Goal: Transaction & Acquisition: Download file/media

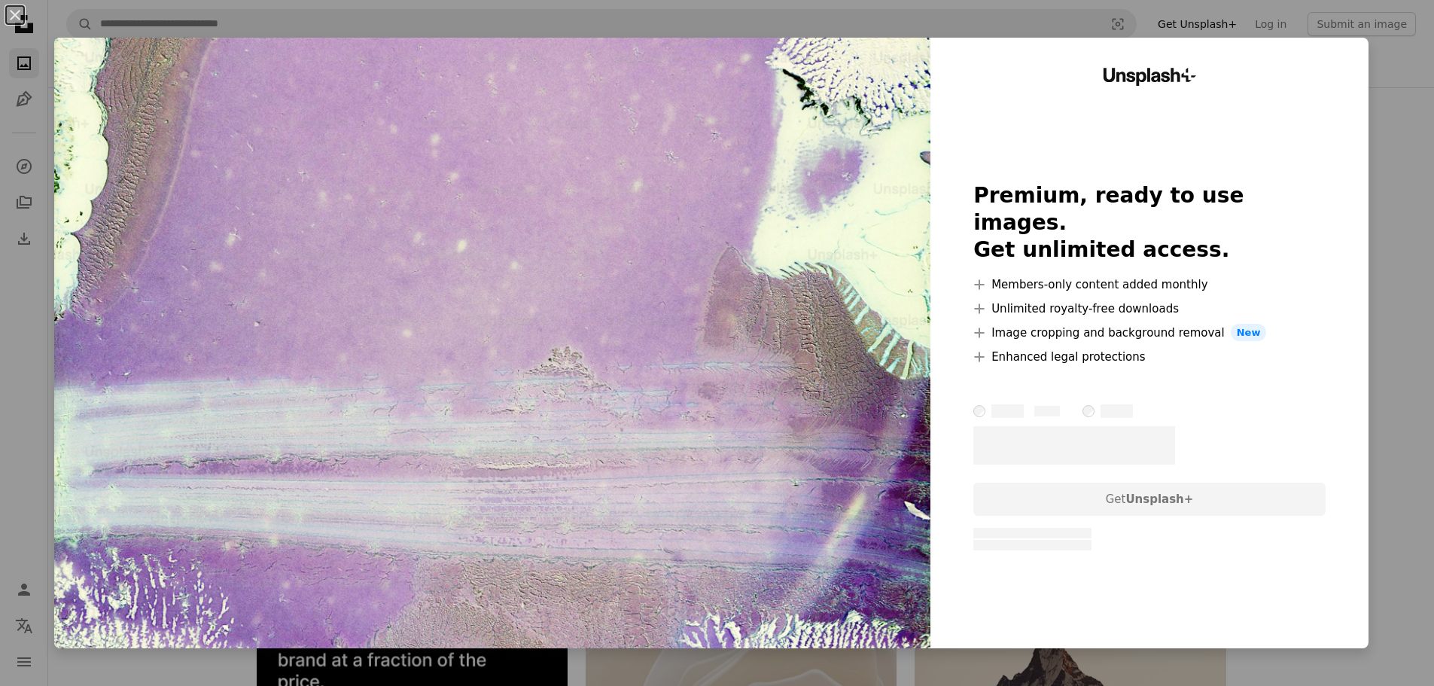
scroll to position [978, 0]
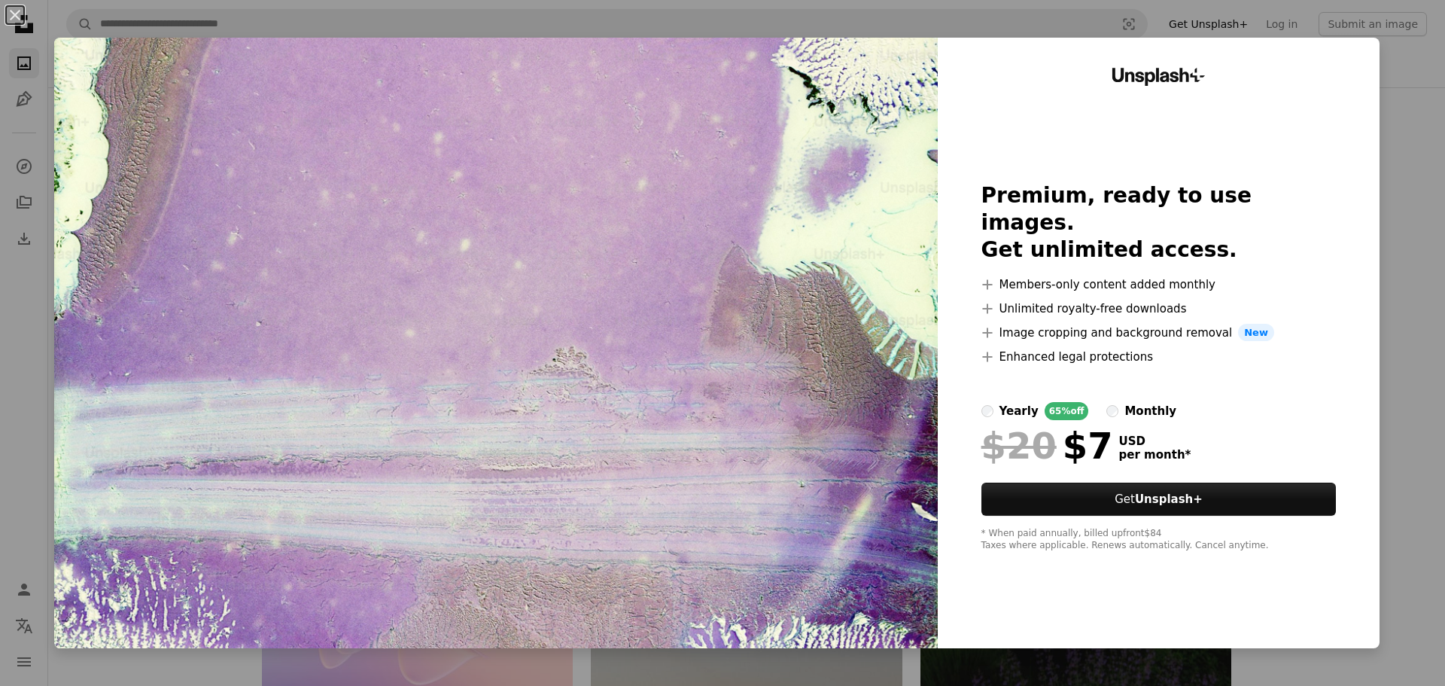
click at [1401, 146] on div "An X shape Unsplash+ Premium, ready to use images. Get unlimited access. A plus…" at bounding box center [722, 343] width 1445 height 686
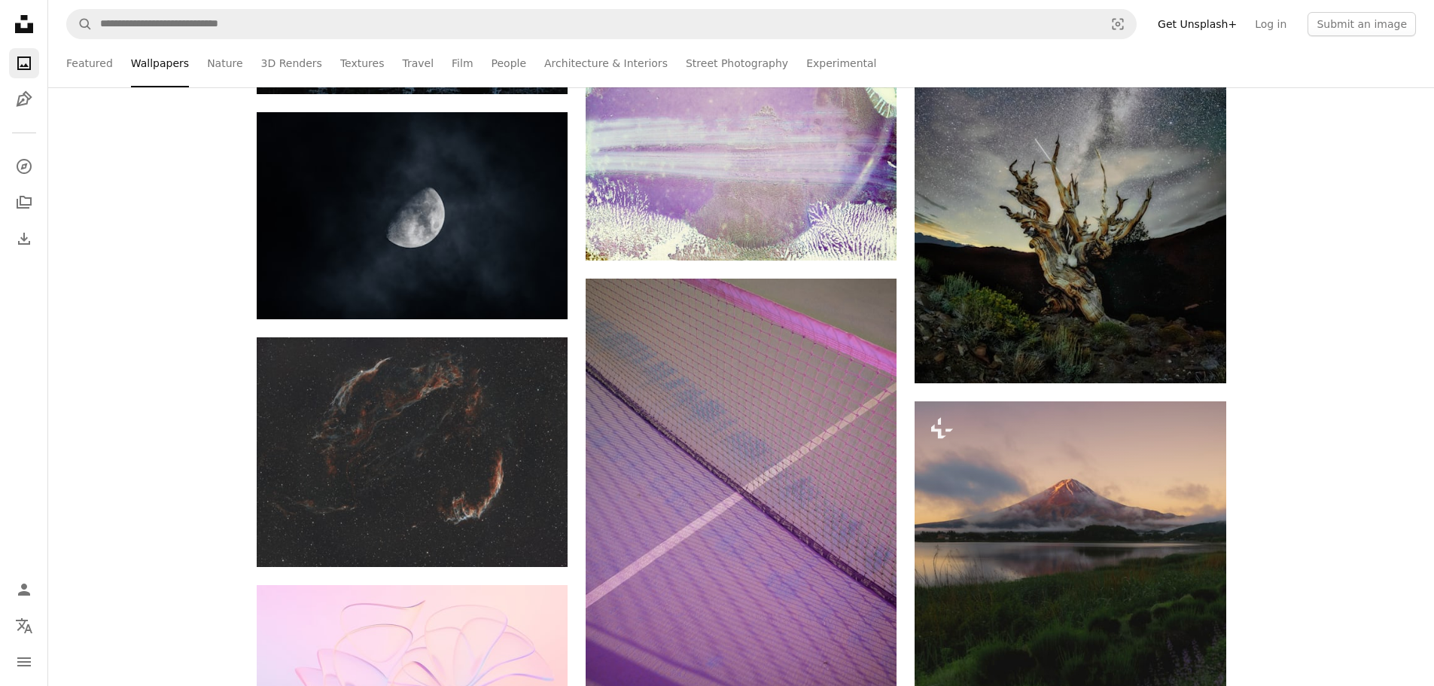
scroll to position [903, 0]
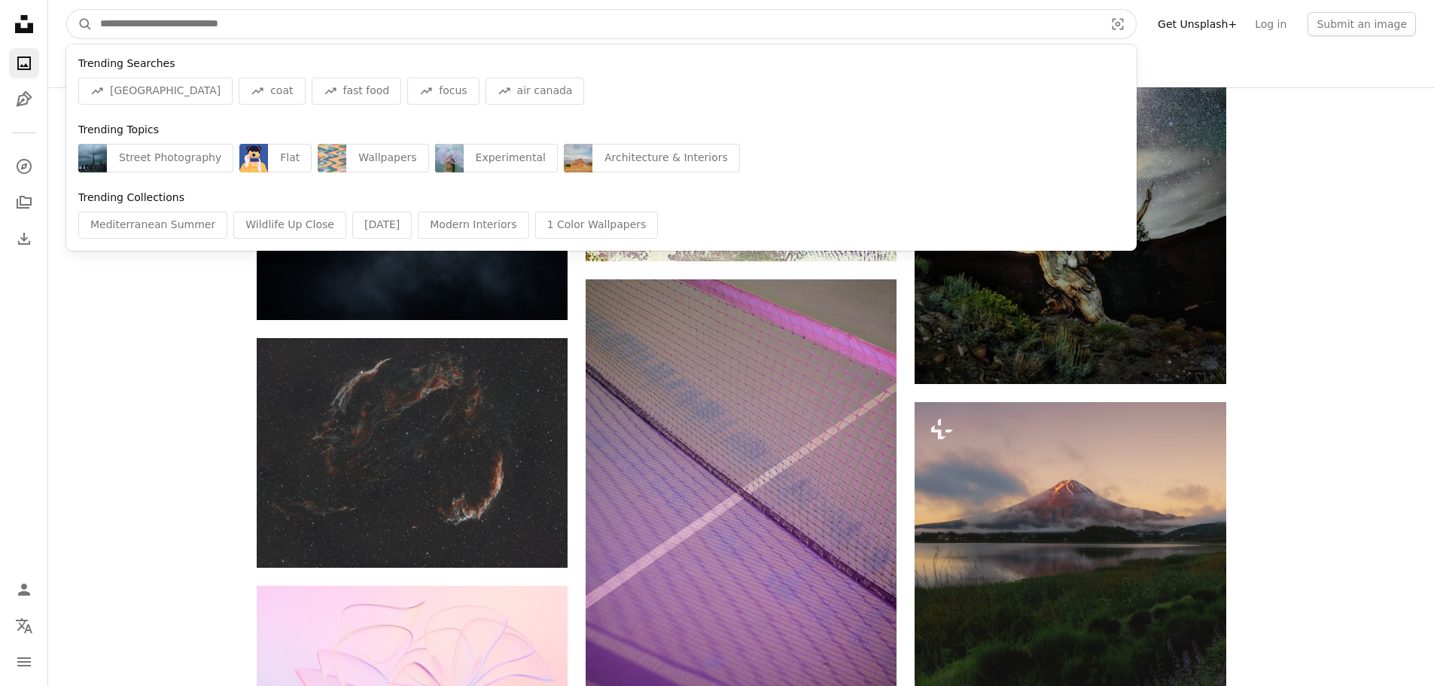
click at [157, 17] on input "Find visuals sitewide" at bounding box center [596, 24] width 1007 height 29
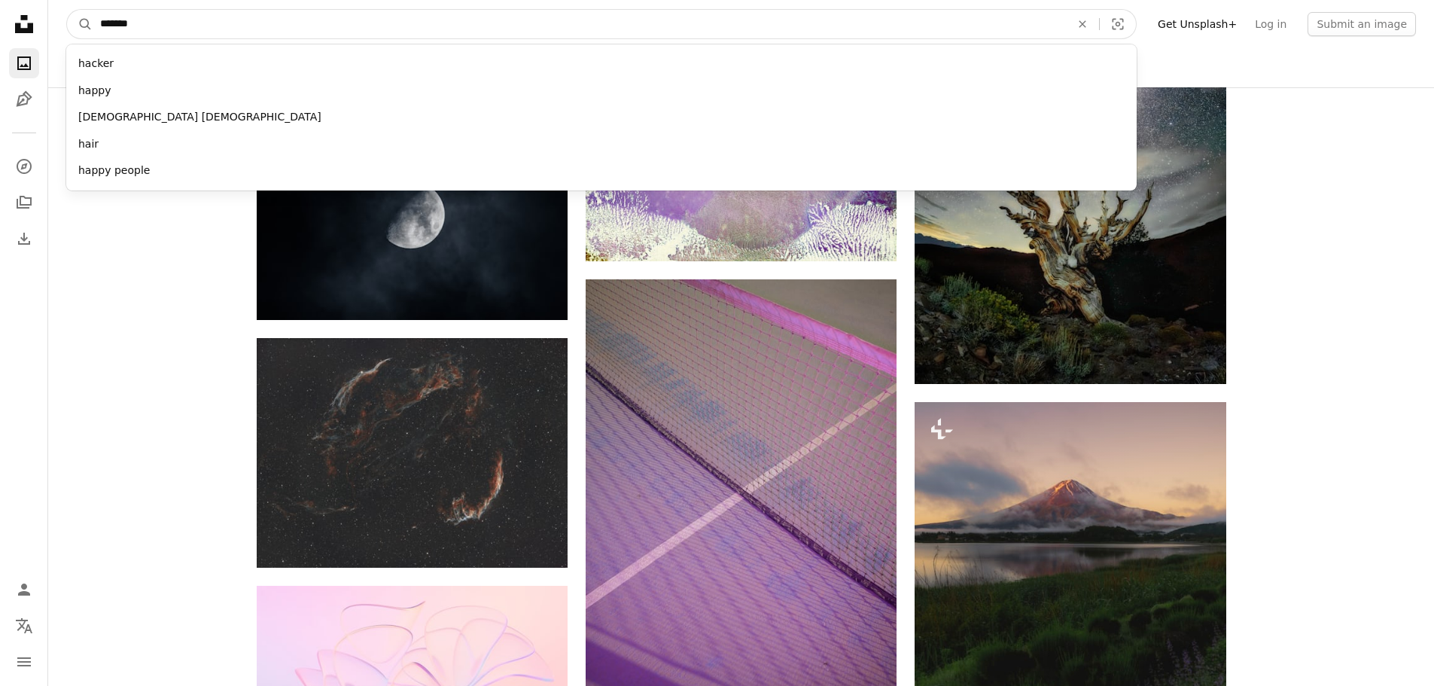
type input "*******"
click at [67, 10] on button "A magnifying glass" at bounding box center [80, 24] width 26 height 29
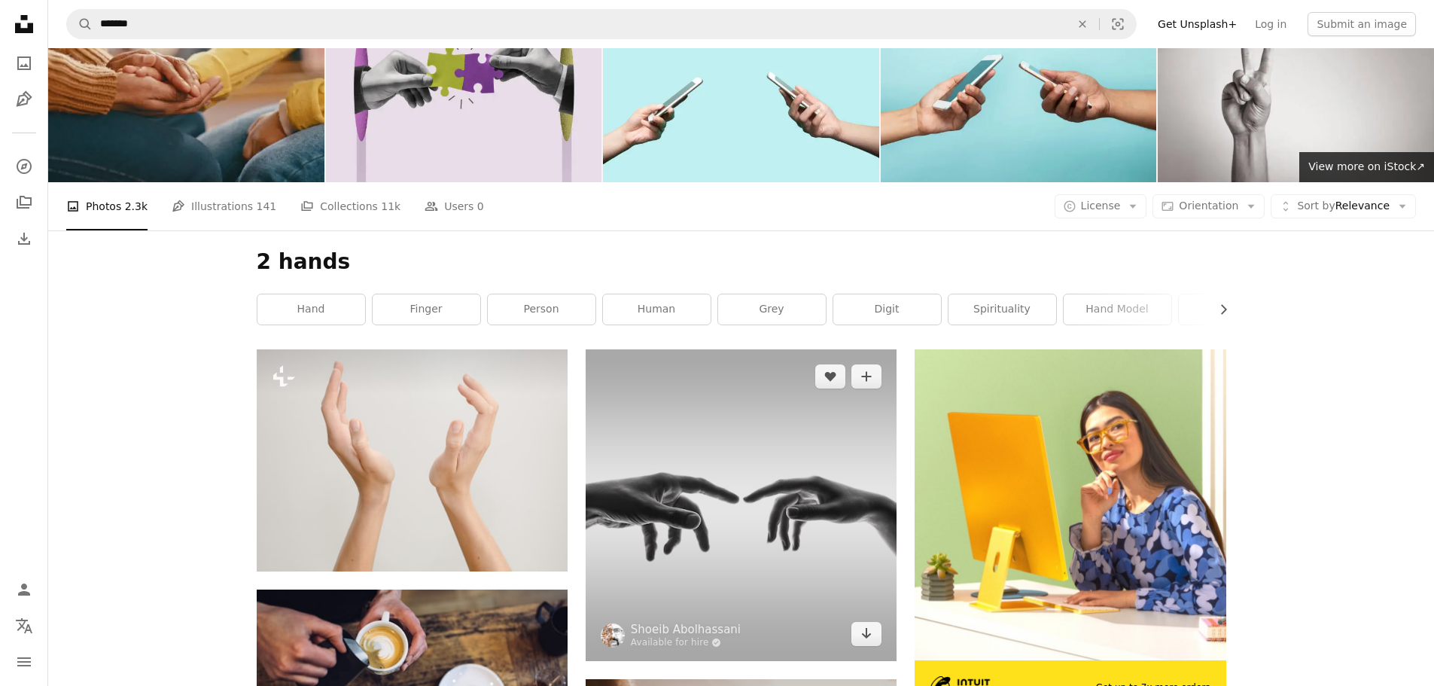
scroll to position [151, 0]
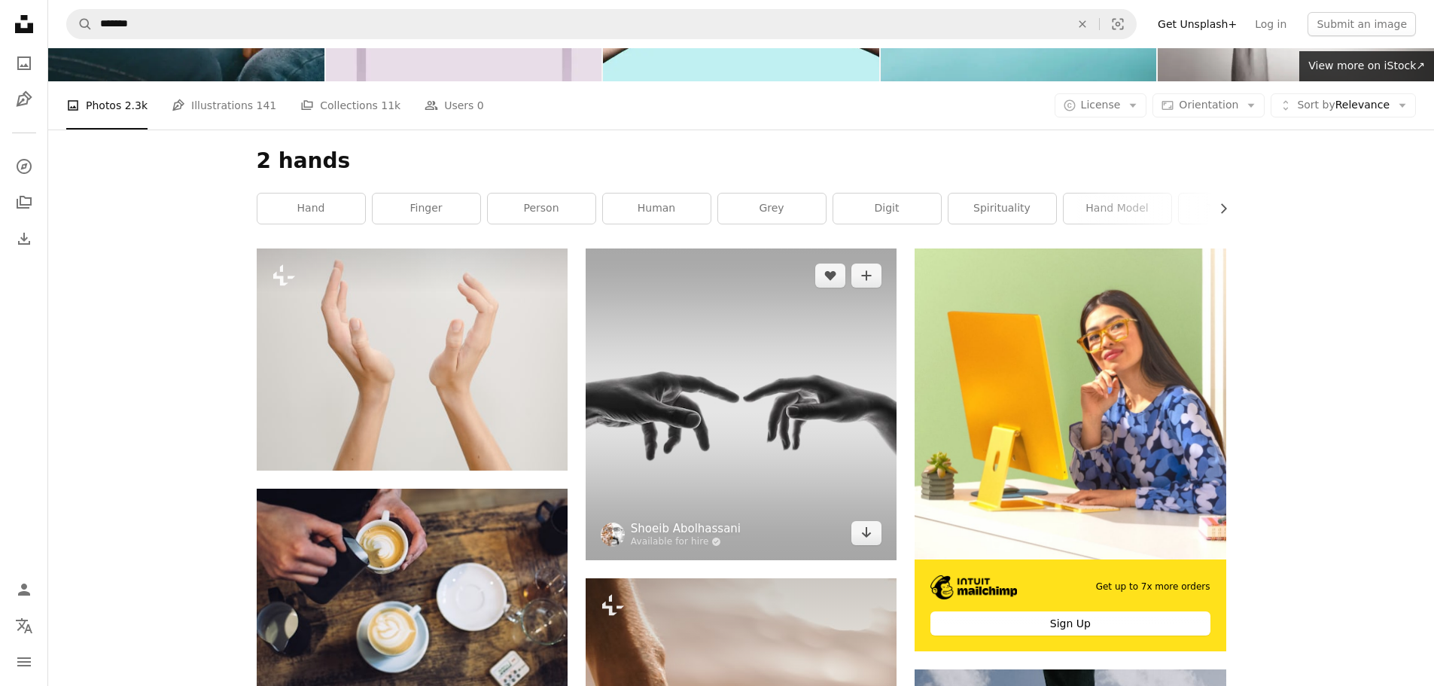
click at [671, 529] on link "Shoeib Abolhassani" at bounding box center [686, 528] width 110 height 15
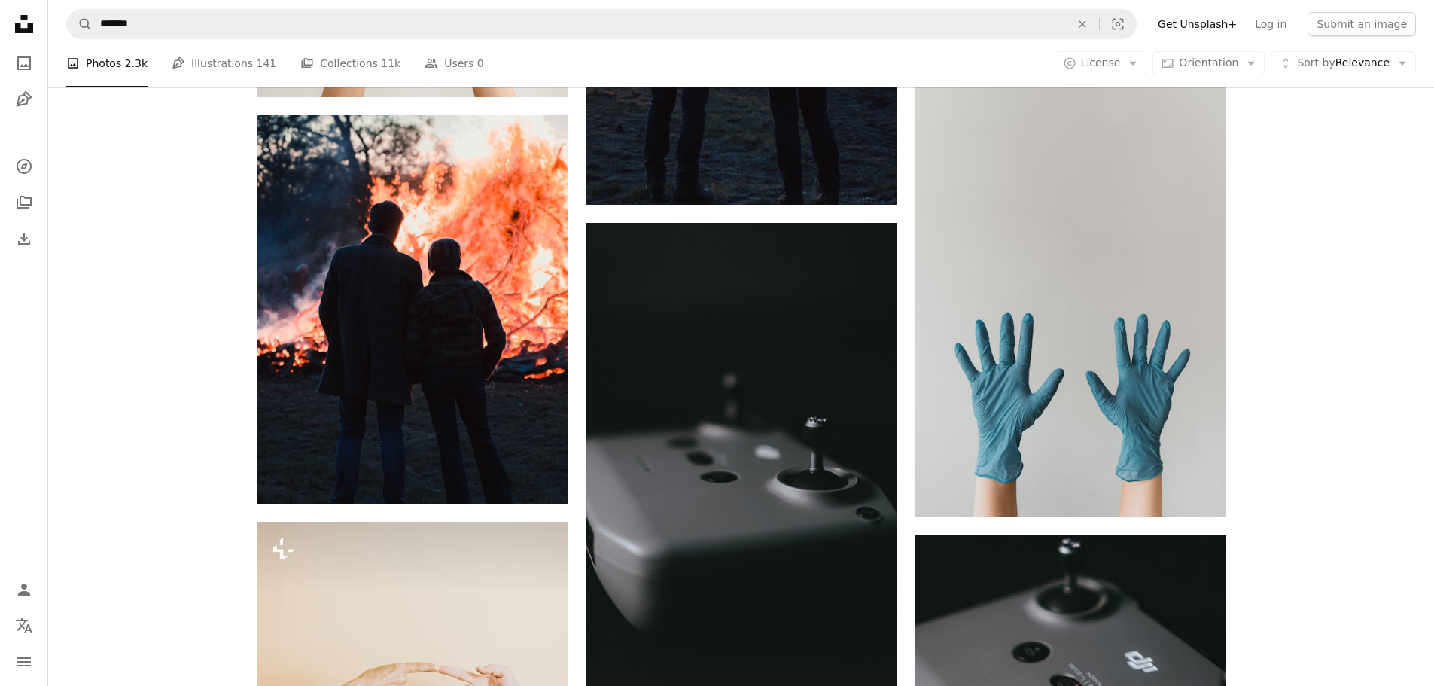
scroll to position [151, 0]
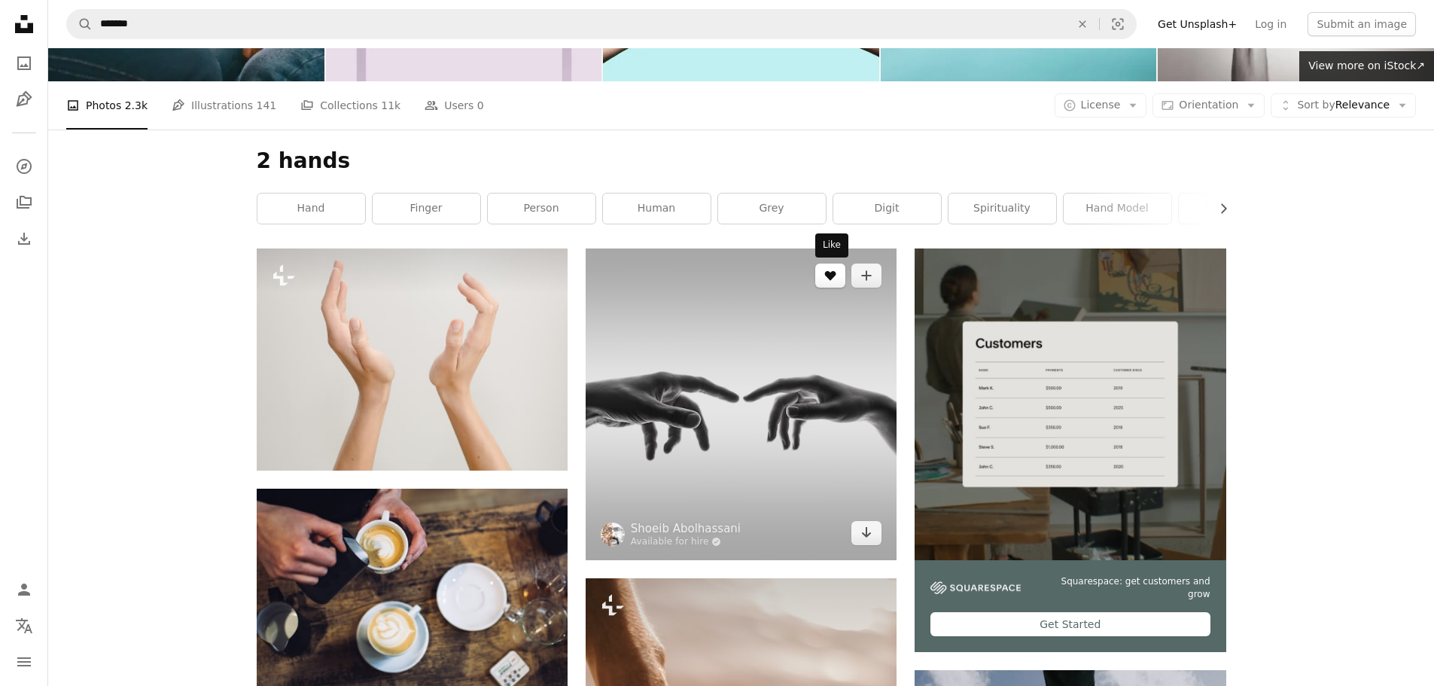
click at [832, 274] on icon "Like" at bounding box center [830, 276] width 11 height 10
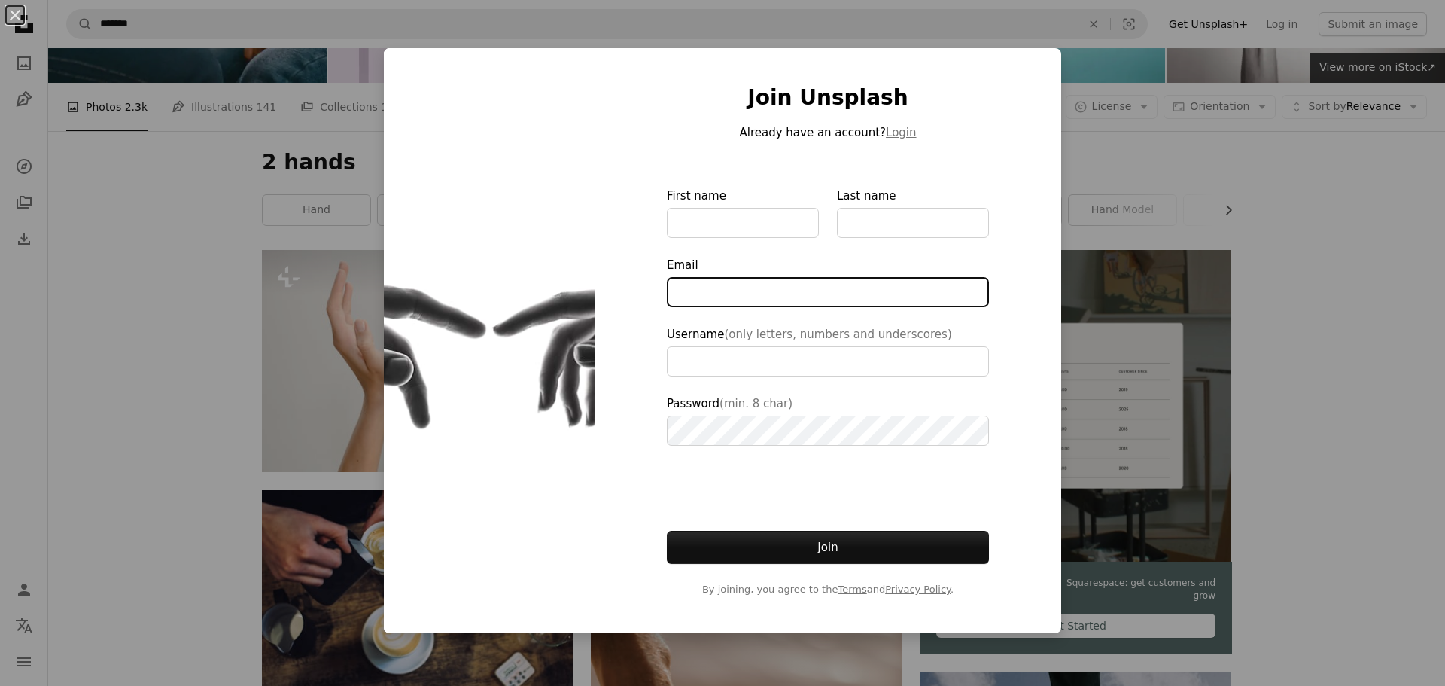
drag, startPoint x: 753, startPoint y: 294, endPoint x: 716, endPoint y: 261, distance: 49.0
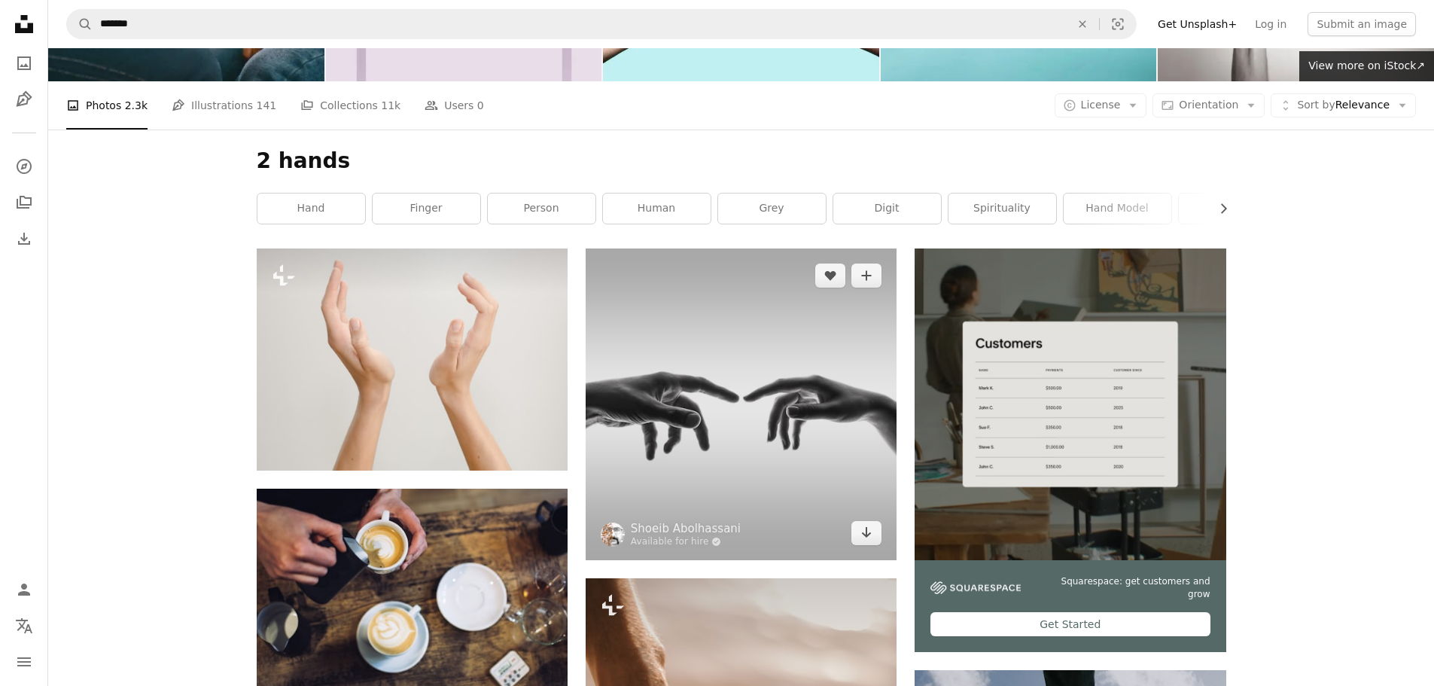
click at [698, 397] on img at bounding box center [741, 403] width 311 height 311
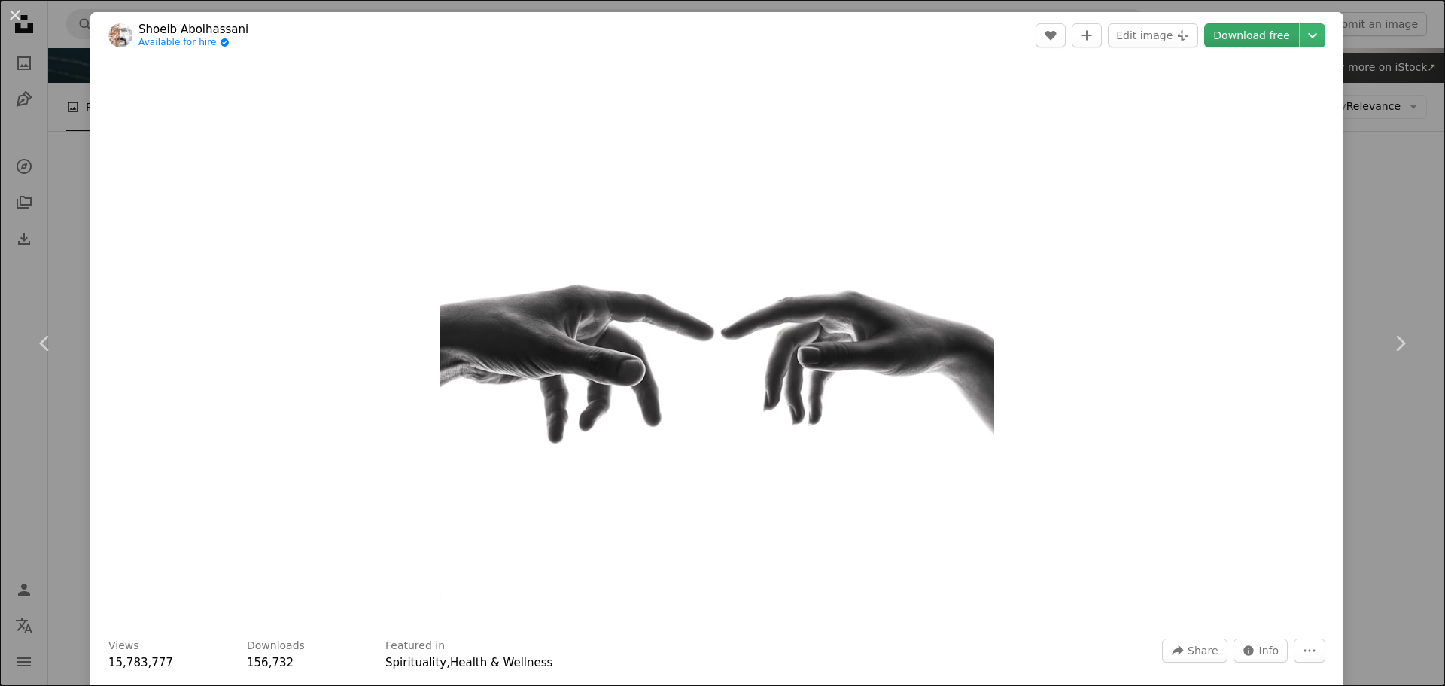
click at [1240, 42] on link "Download free" at bounding box center [1251, 35] width 95 height 24
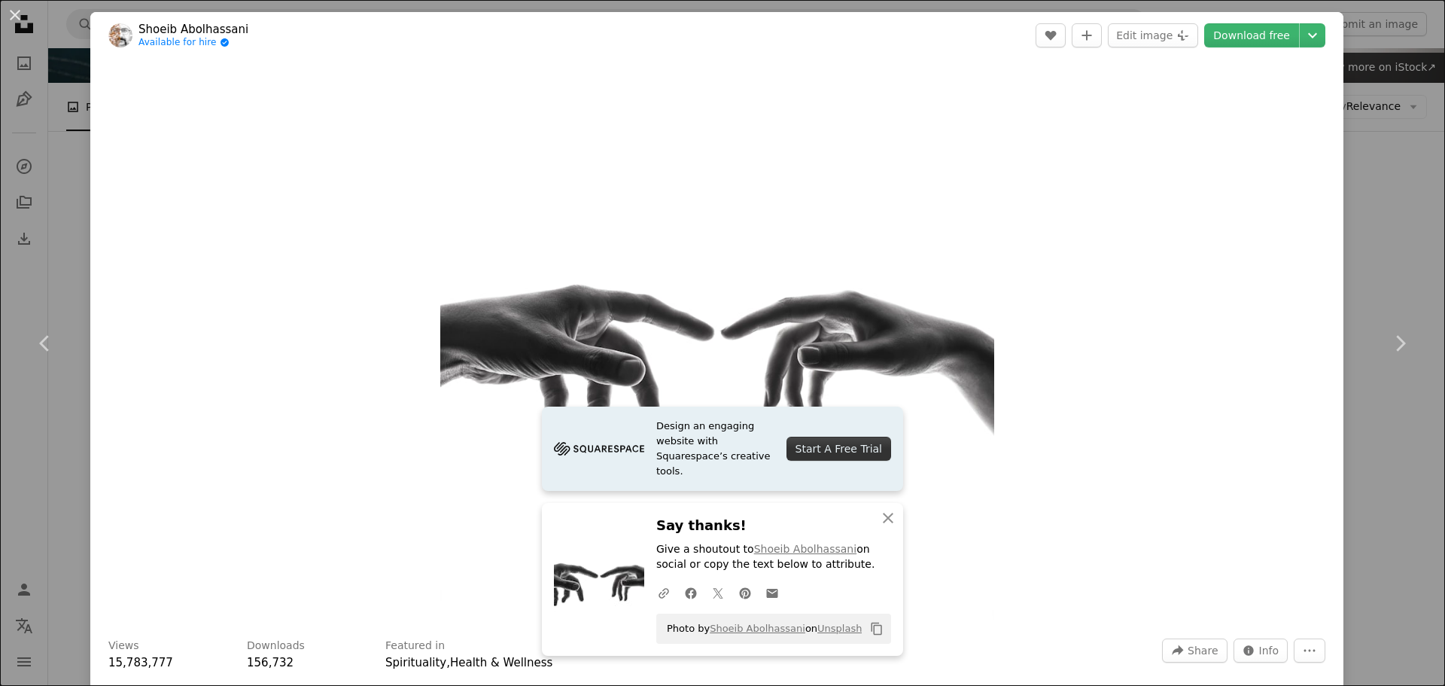
click at [1364, 55] on div "An X shape Chevron left Chevron right Design an engaging website with Squarespa…" at bounding box center [722, 343] width 1445 height 686
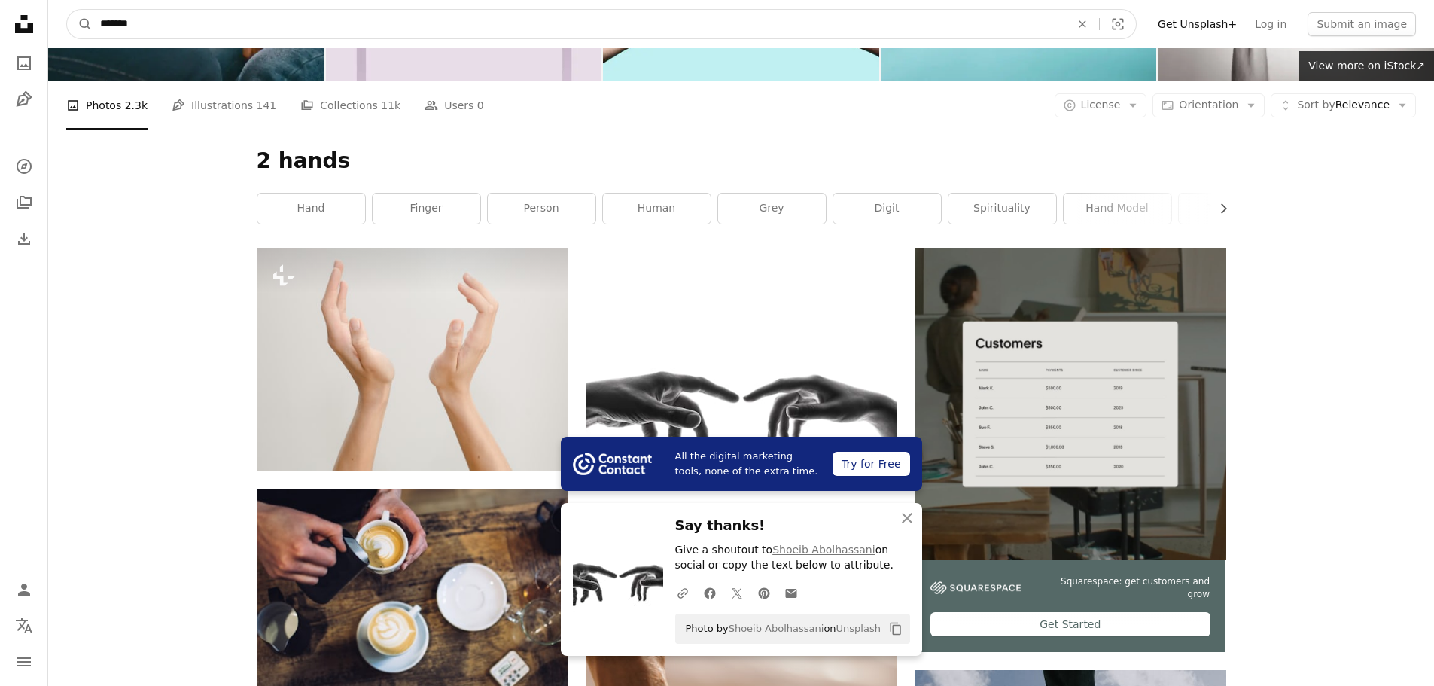
click at [230, 31] on input "*******" at bounding box center [579, 24] width 973 height 29
type input "*"
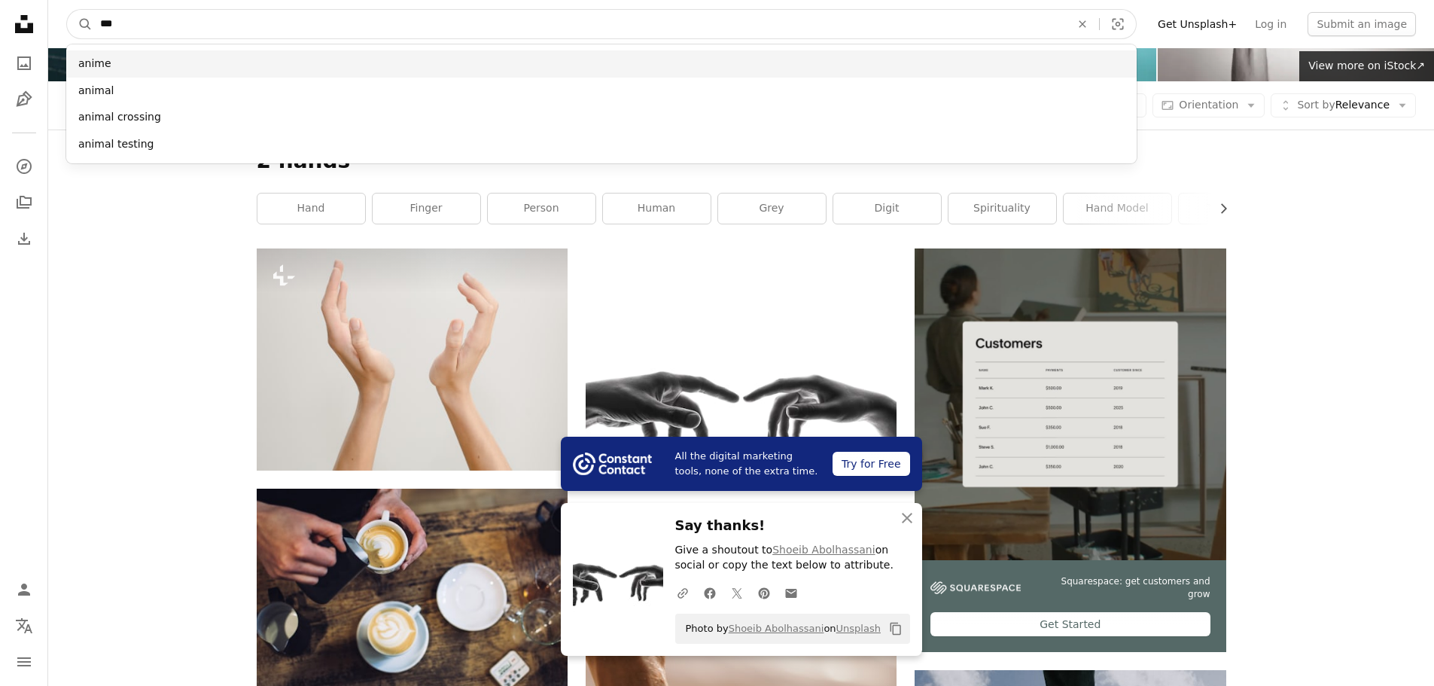
type input "***"
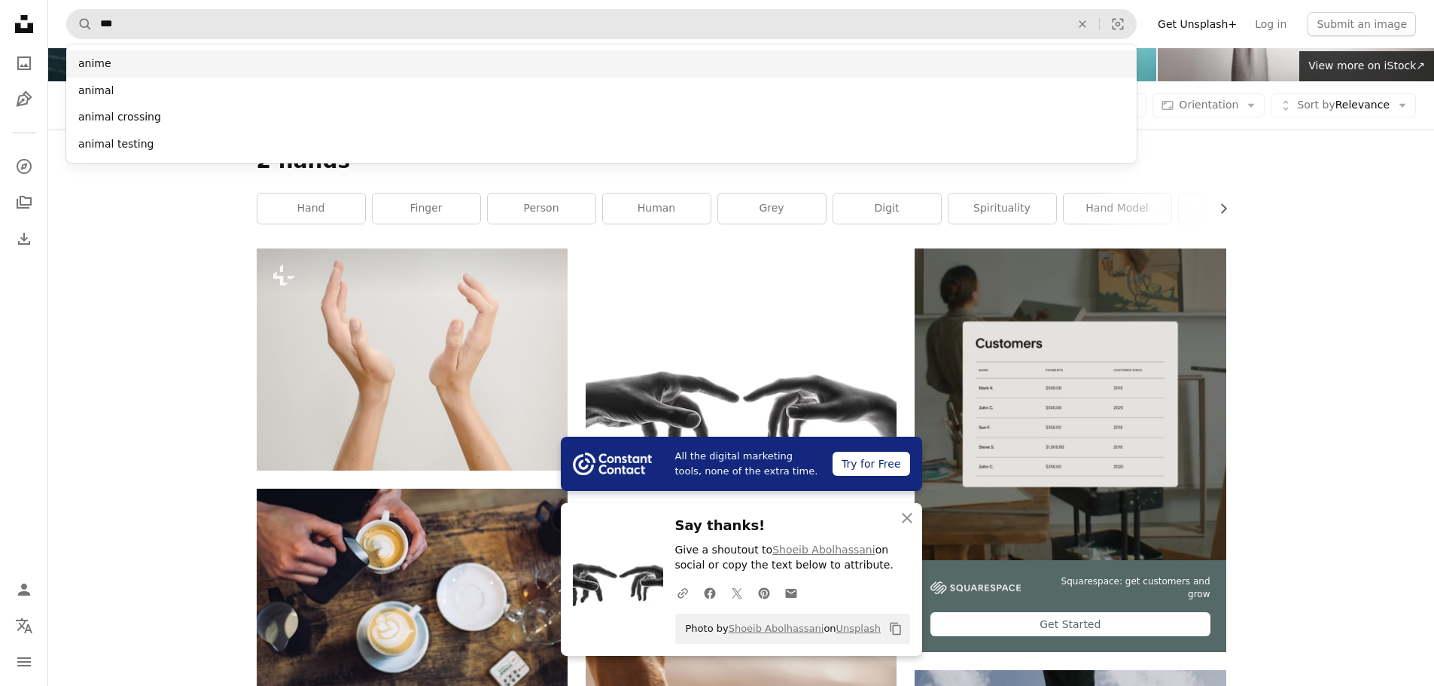
click at [111, 72] on div "anime" at bounding box center [601, 63] width 1070 height 27
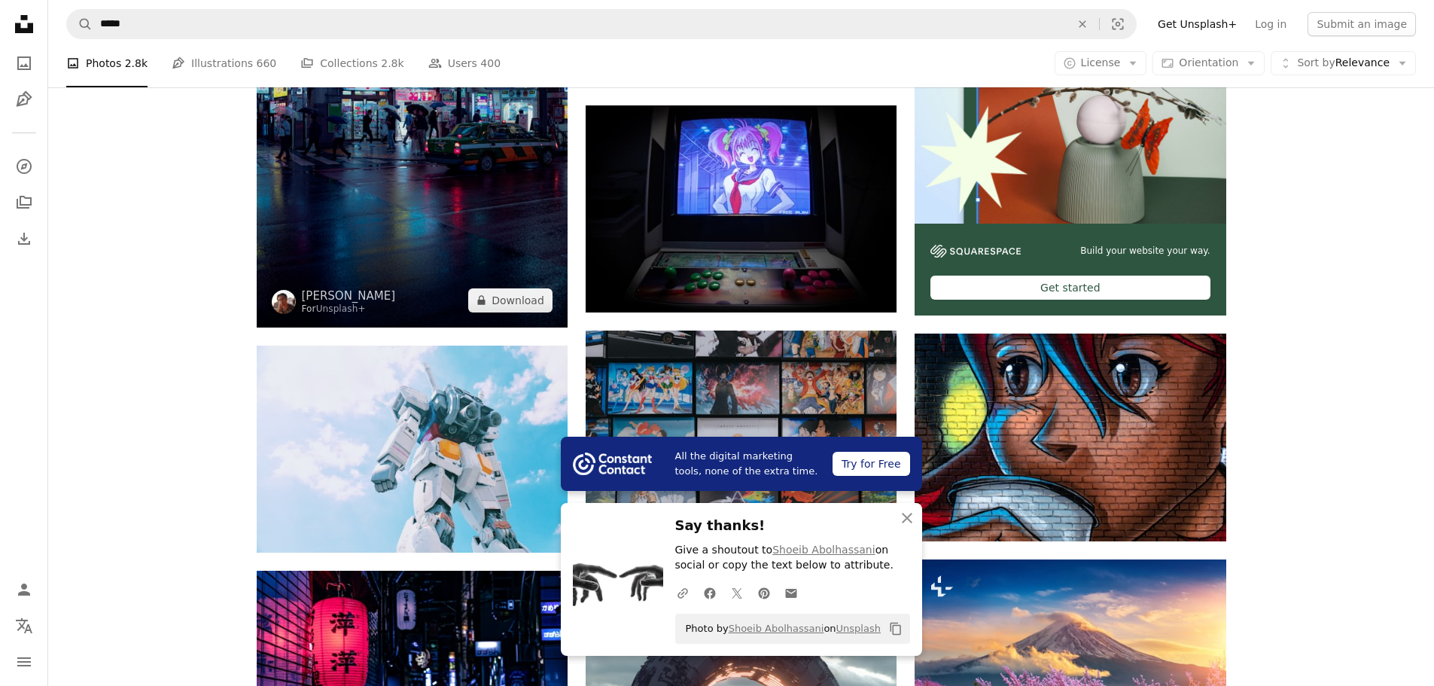
scroll to position [527, 0]
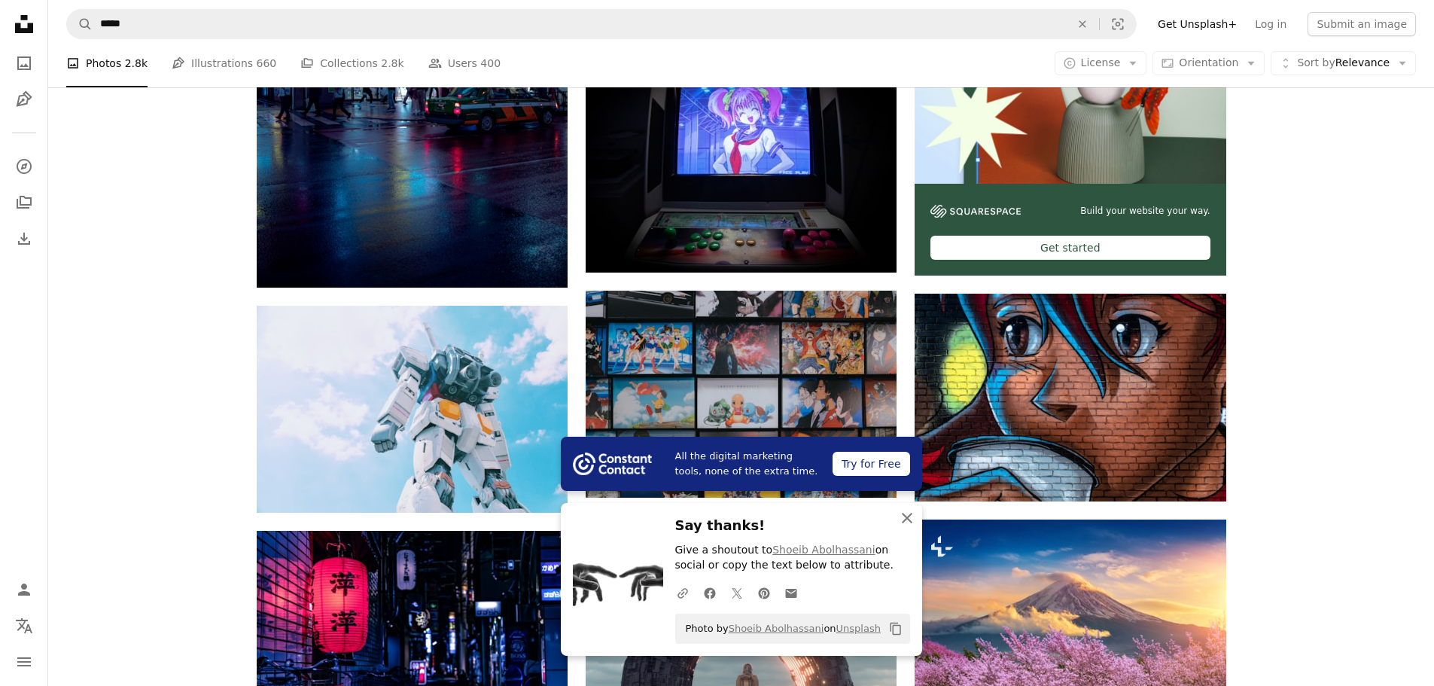
click at [905, 514] on icon "An X shape" at bounding box center [907, 518] width 18 height 18
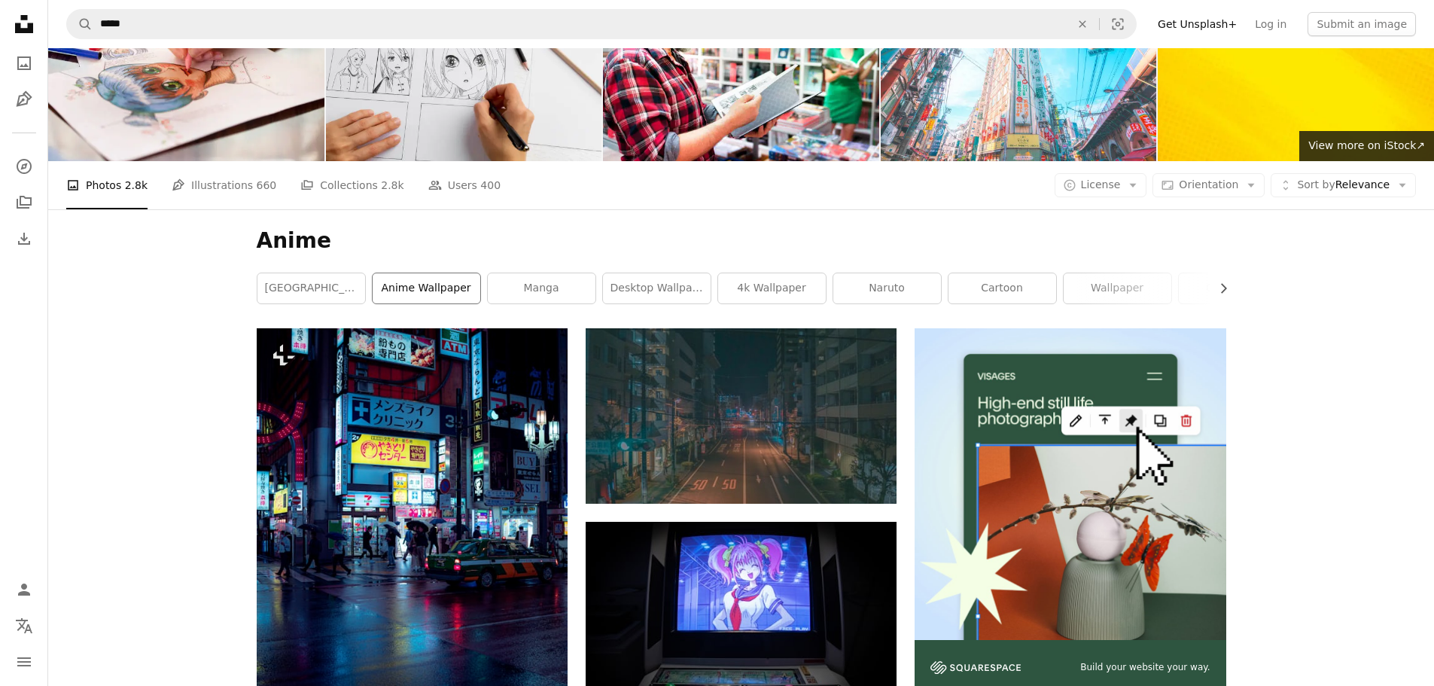
scroll to position [61, 0]
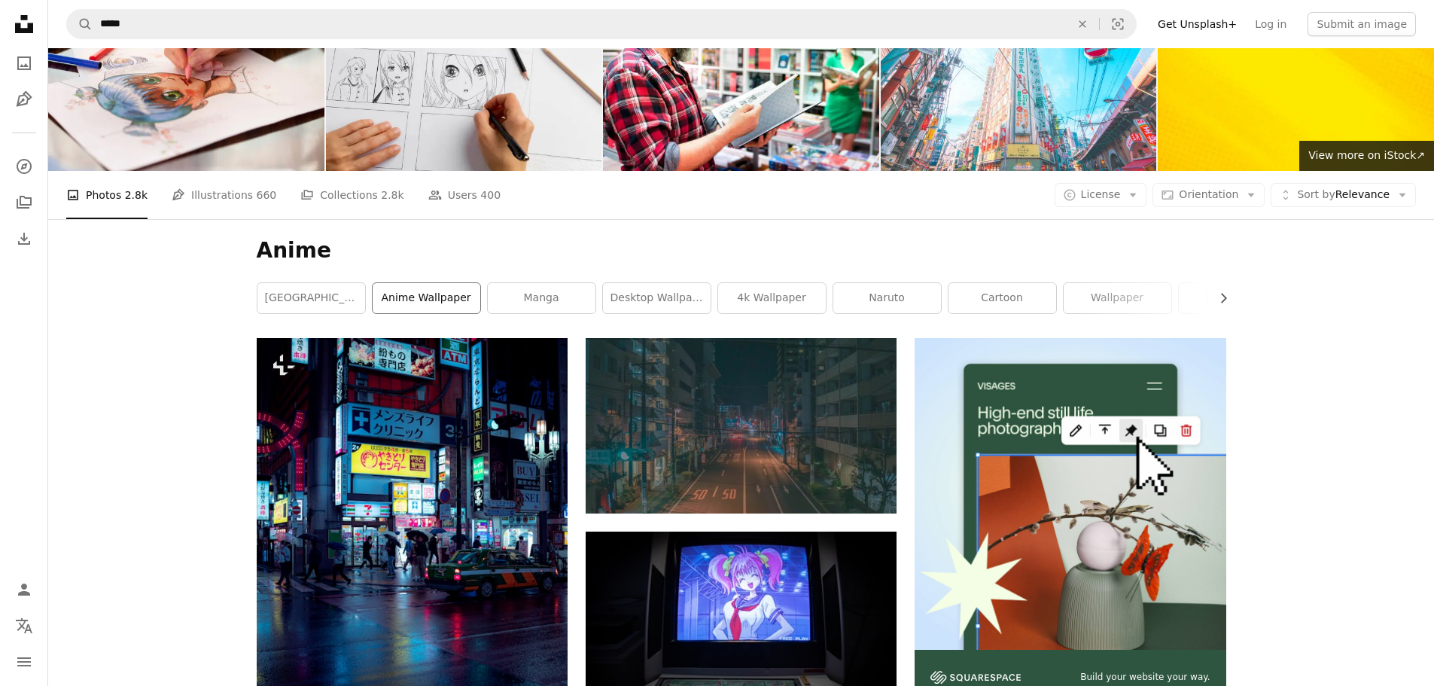
click at [425, 297] on link "anime wallpaper" at bounding box center [427, 298] width 108 height 30
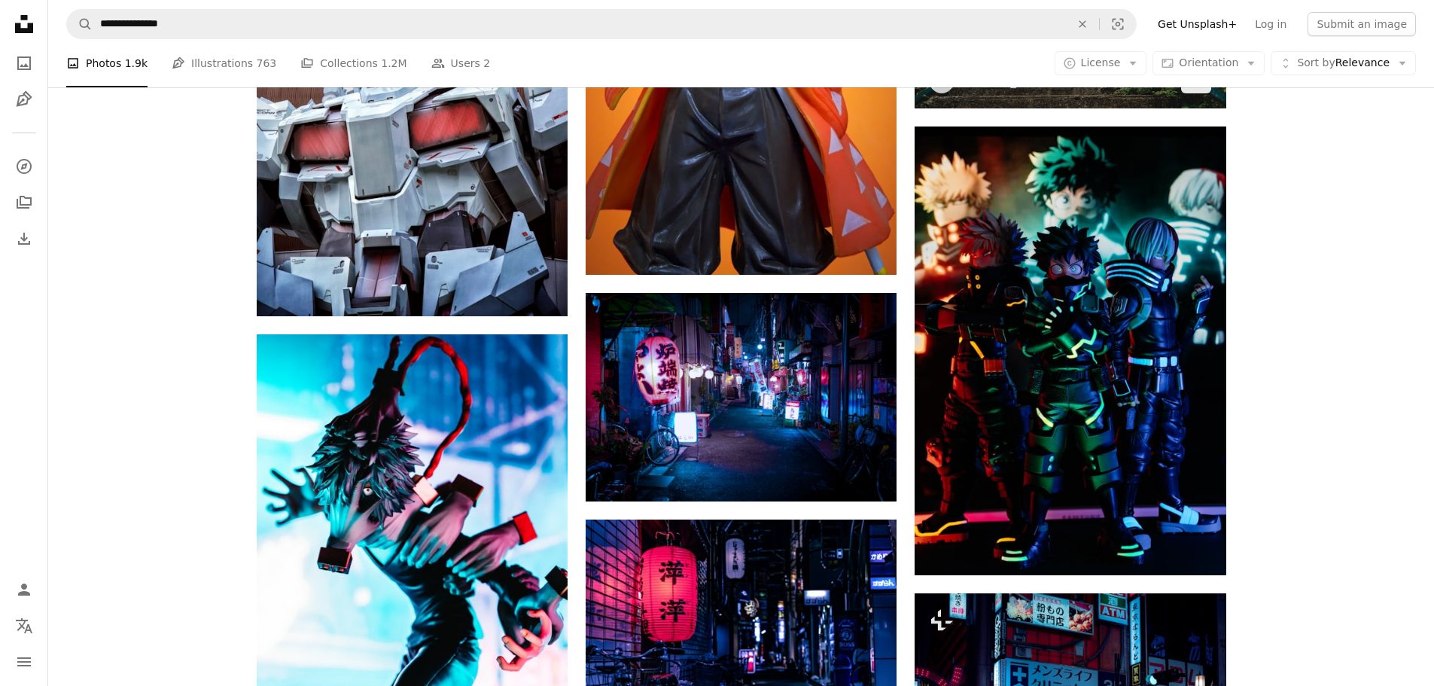
scroll to position [1236, 0]
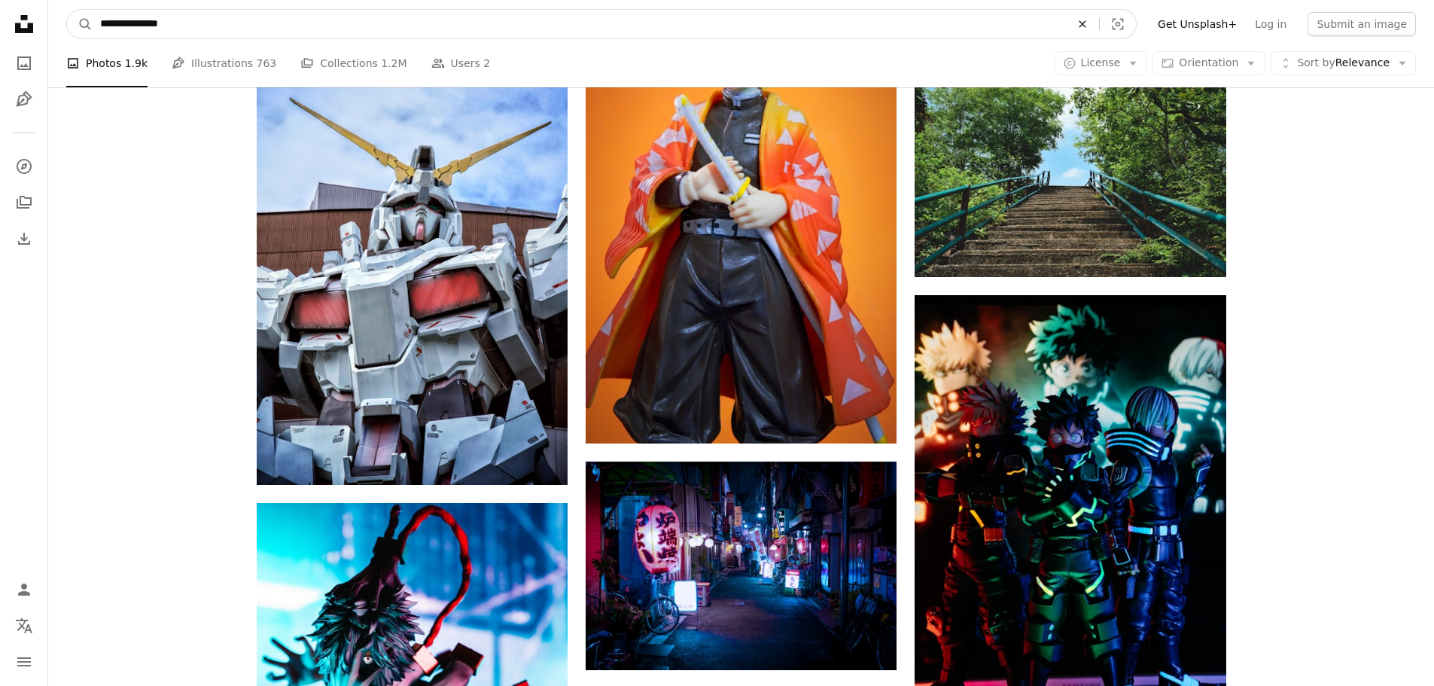
click at [1085, 25] on icon "Find visuals sitewide" at bounding box center [1081, 23] width 7 height 7
type input "***"
click button "A magnifying glass" at bounding box center [80, 24] width 26 height 29
